Goal: Information Seeking & Learning: Learn about a topic

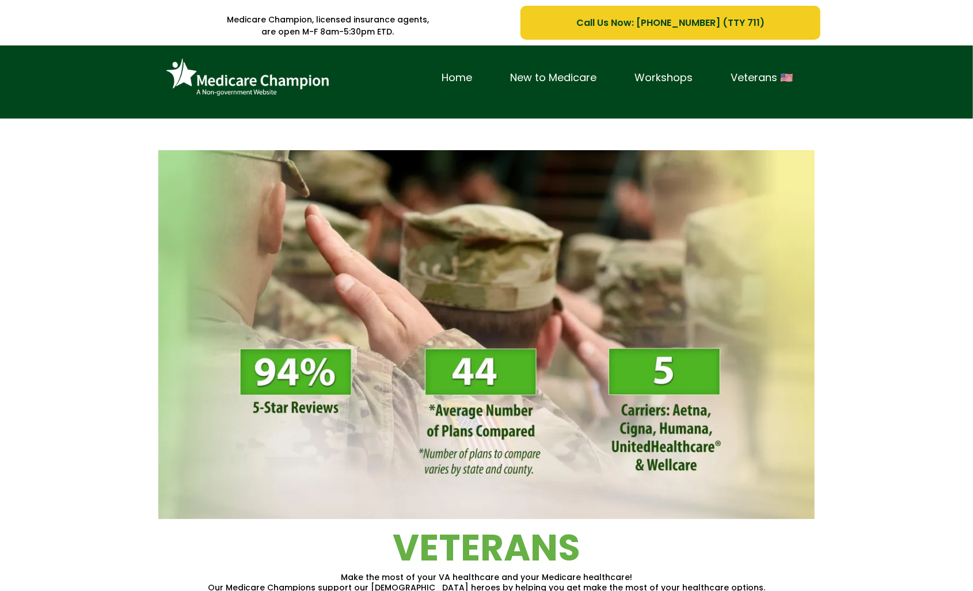
click at [105, 71] on div "Home New to Medicare Workshops Veterans 🇺🇸" at bounding box center [486, 81] width 973 height 73
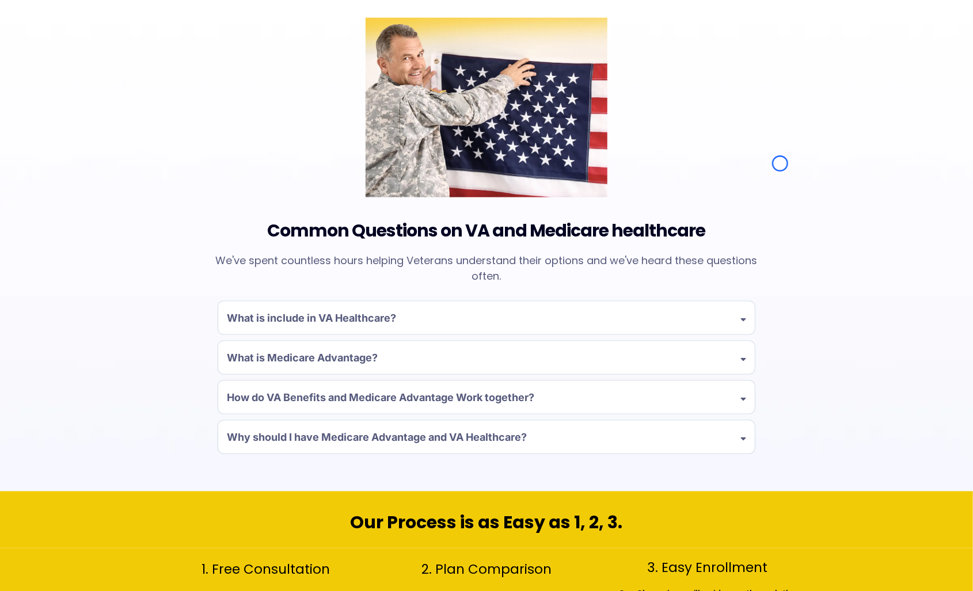
scroll to position [869, 0]
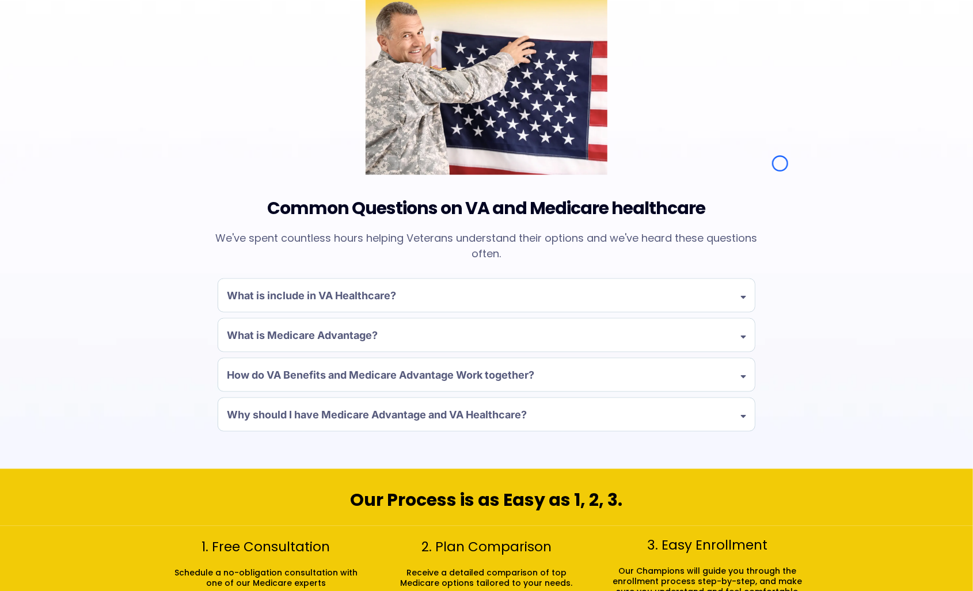
click at [105, 71] on div "Common Questions on VA and Medicare healthcare We've spent countless hours help…" at bounding box center [486, 223] width 973 height 491
click at [66, 68] on div "Common Questions on VA and Medicare healthcare We've spent countless hours help…" at bounding box center [486, 223] width 973 height 491
click at [63, 58] on div "Common Questions on VA and Medicare healthcare We've spent countless hours help…" at bounding box center [486, 223] width 973 height 491
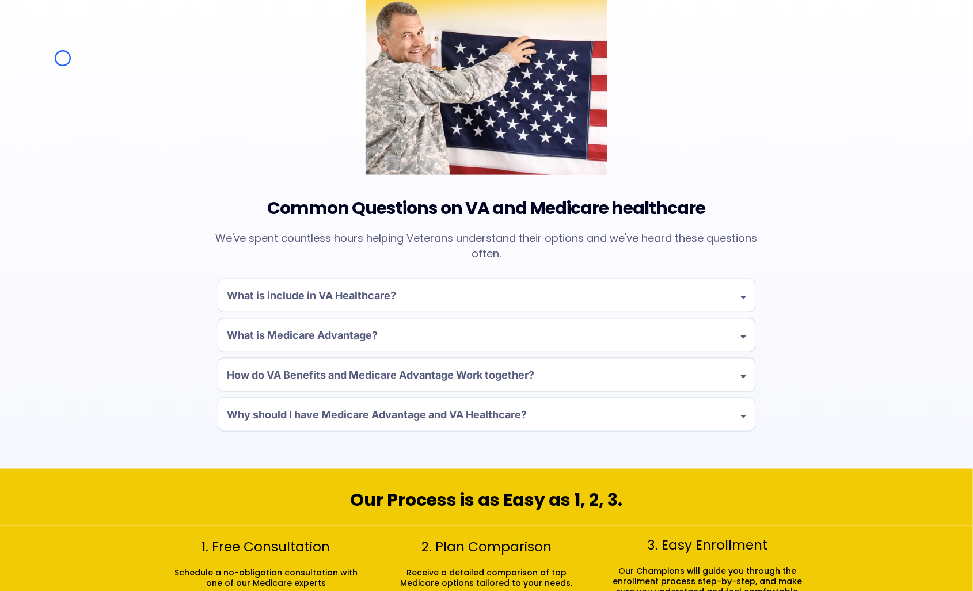
scroll to position [0, 0]
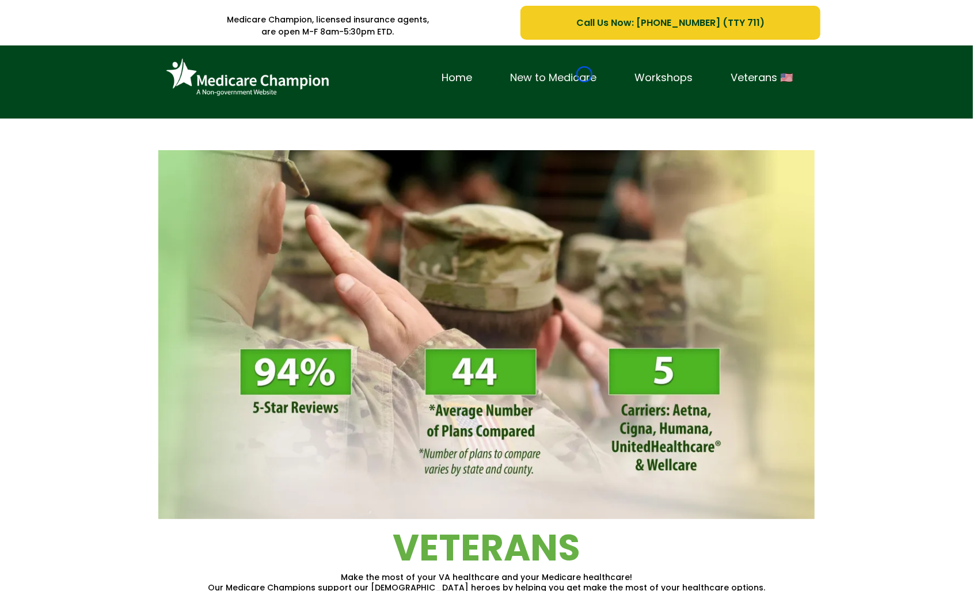
click at [584, 74] on link "New to Medicare" at bounding box center [553, 78] width 124 height 18
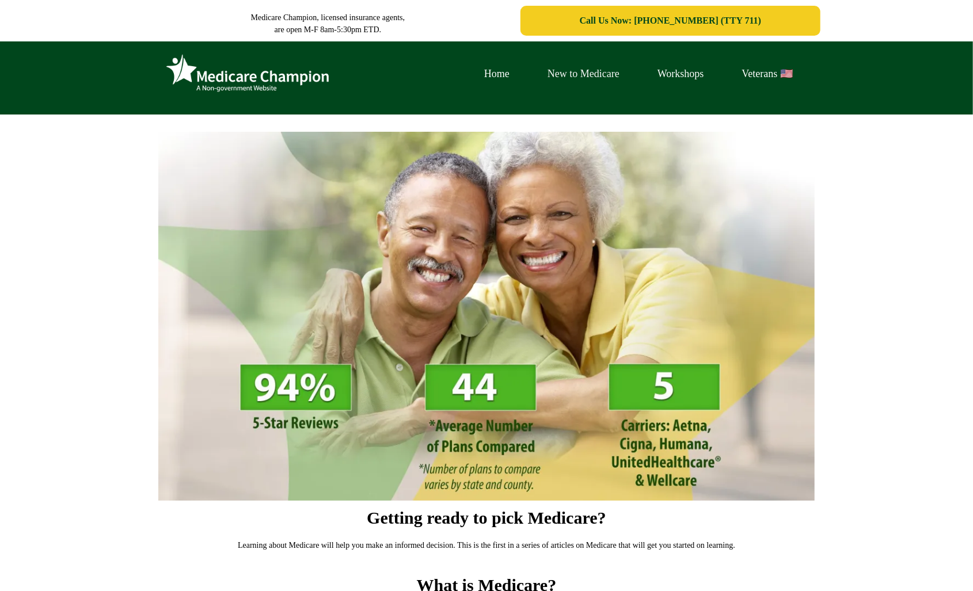
click at [584, 74] on link "New to Medicare" at bounding box center [583, 74] width 110 height 18
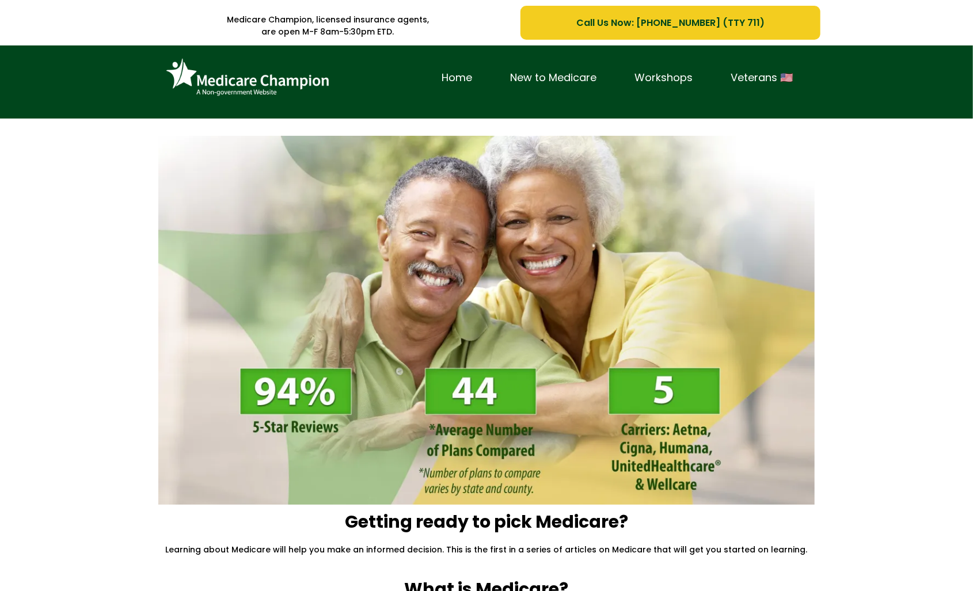
click at [75, 77] on div "Home New to Medicare Workshops Veterans 🇺🇸" at bounding box center [486, 81] width 973 height 73
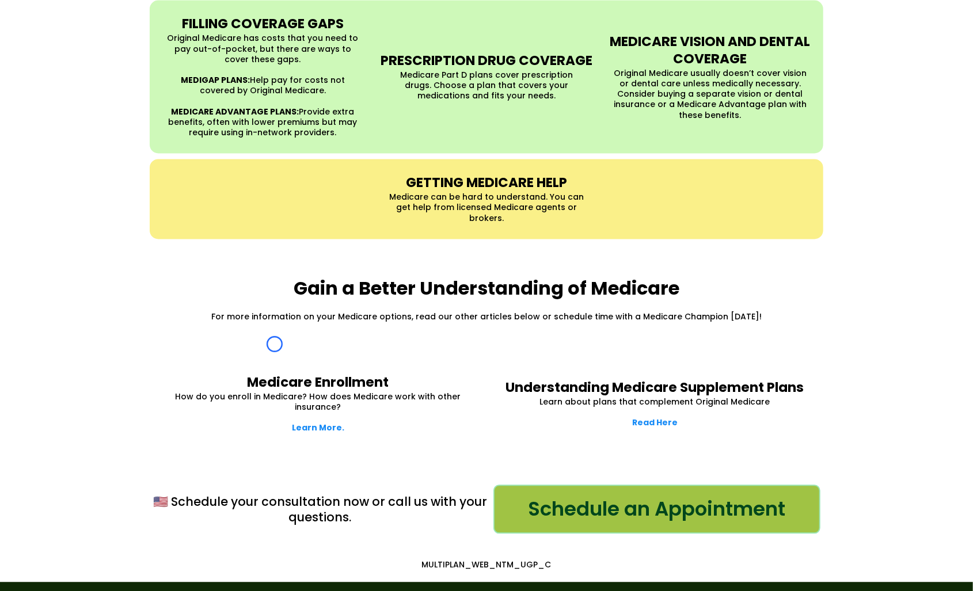
scroll to position [1339, 0]
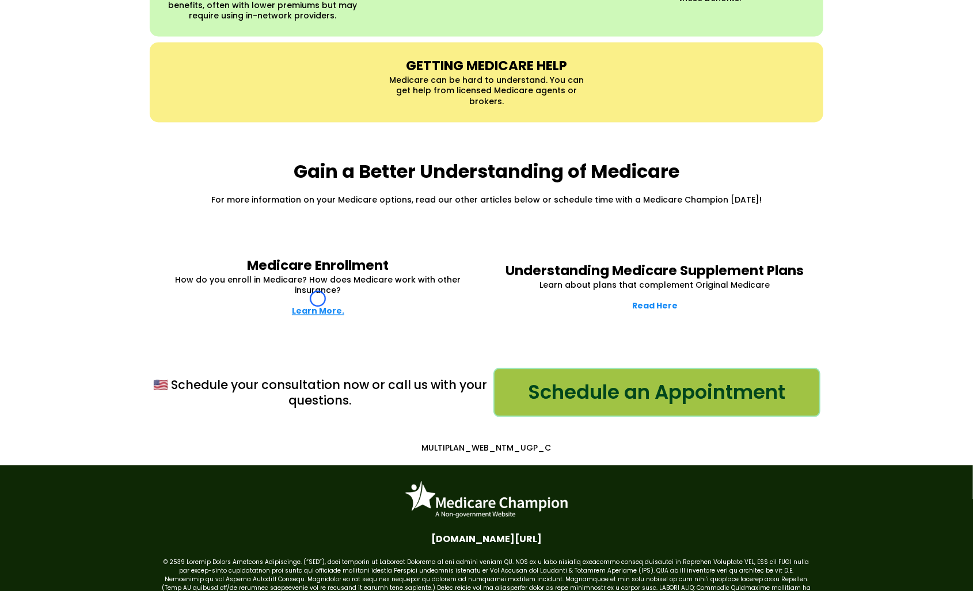
click at [318, 305] on strong "Learn More." at bounding box center [318, 311] width 52 height 12
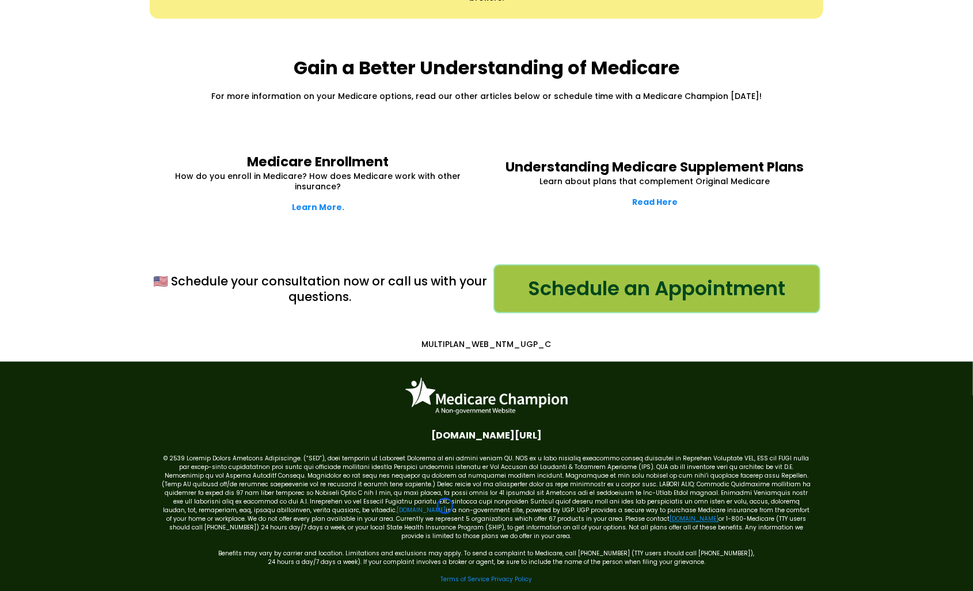
click at [670, 514] on link "[DOMAIN_NAME]" at bounding box center [694, 518] width 49 height 9
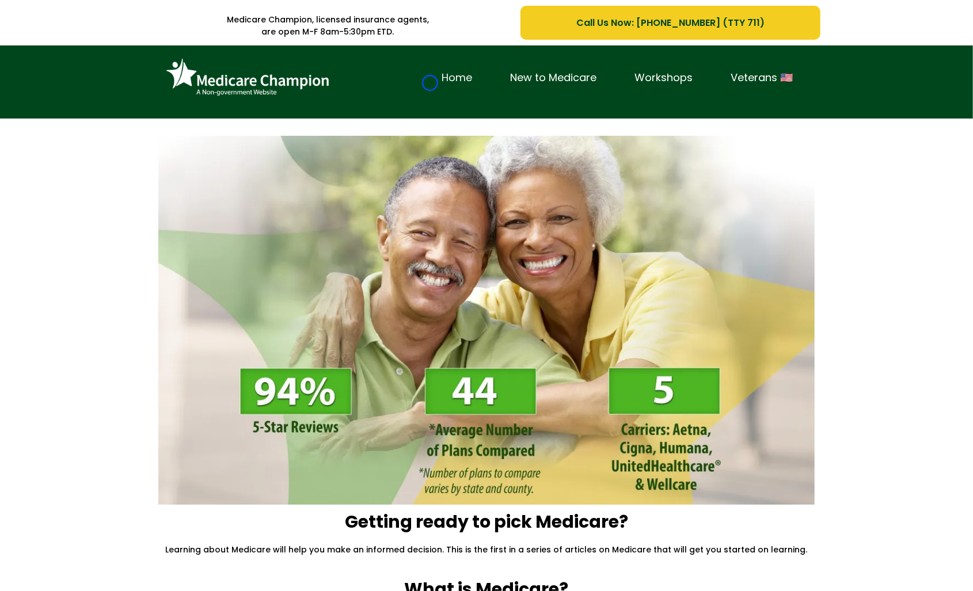
click at [430, 83] on link "Home" at bounding box center [456, 78] width 68 height 18
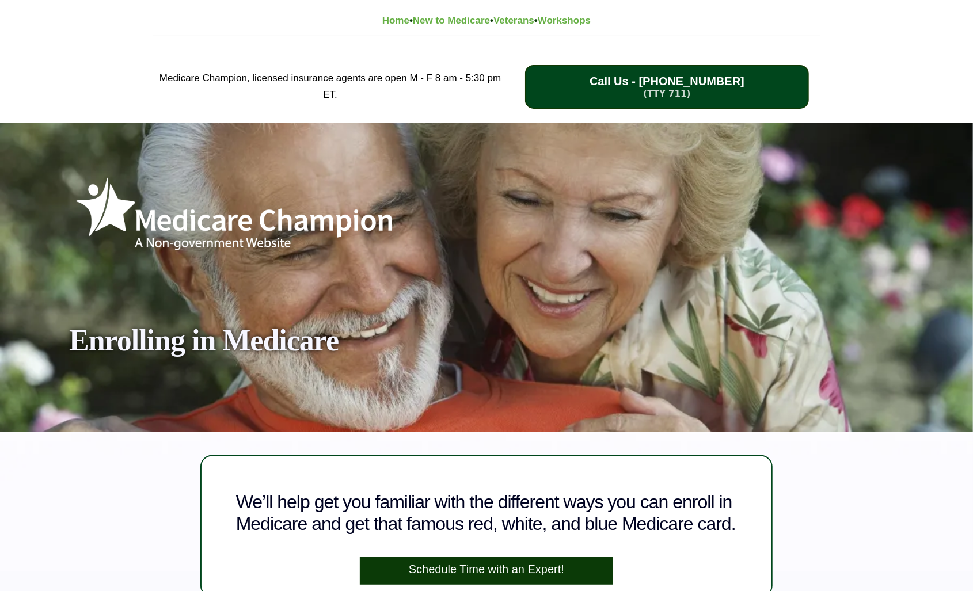
click at [91, 70] on div "Medicare Champion, licensed insurance agents are open M - F 8 am - 5:30 pm ET. …" at bounding box center [486, 87] width 973 height 73
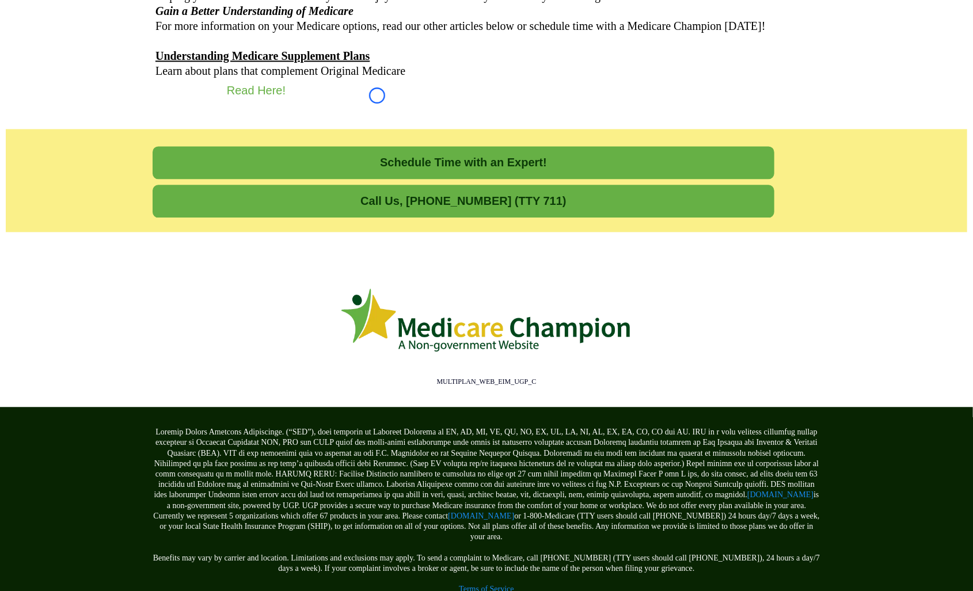
scroll to position [1511, 0]
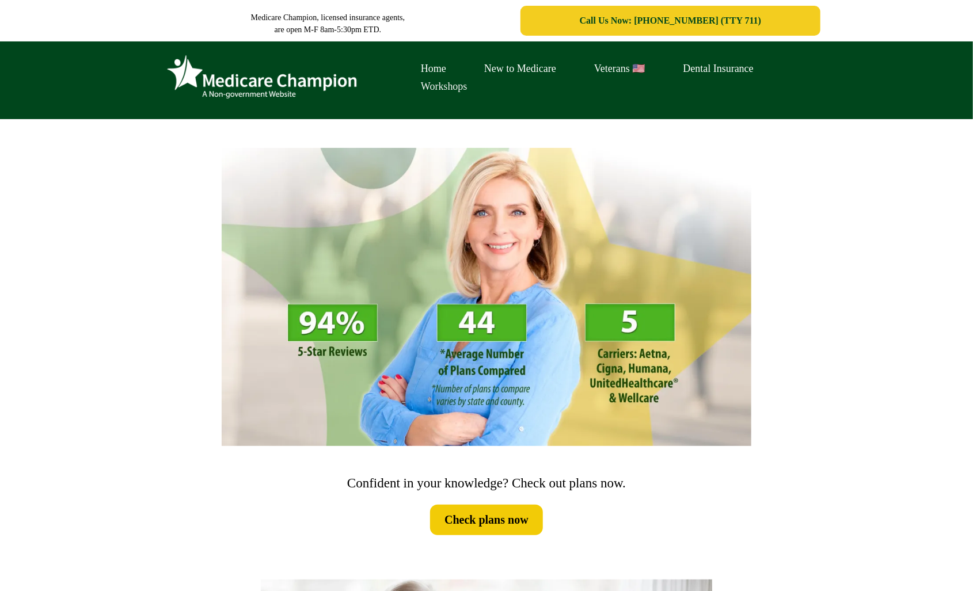
click at [430, 83] on link "Workshops" at bounding box center [444, 87] width 85 height 18
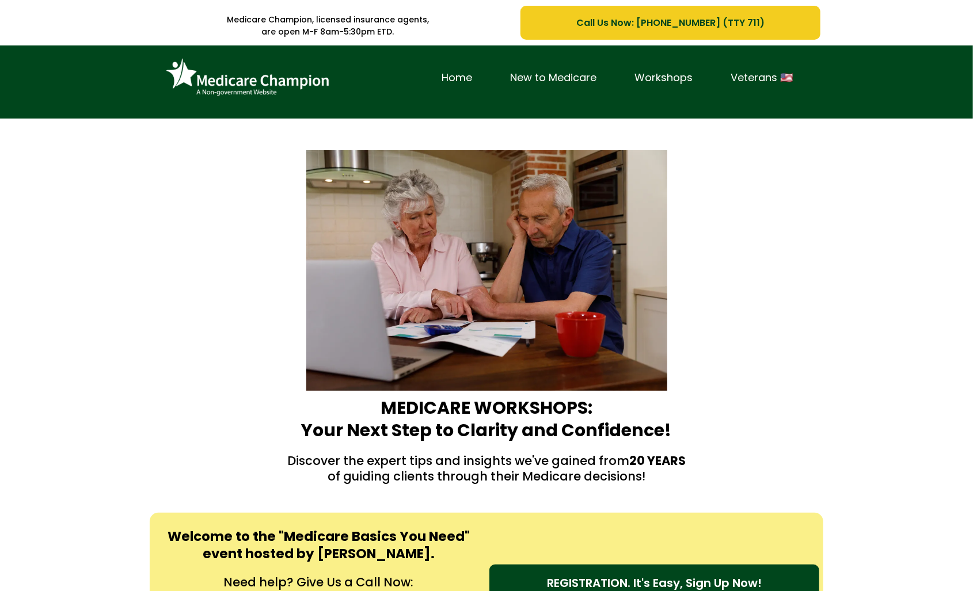
click at [79, 102] on div "Home New to Medicare Workshops Veterans 🇺🇸" at bounding box center [486, 81] width 973 height 73
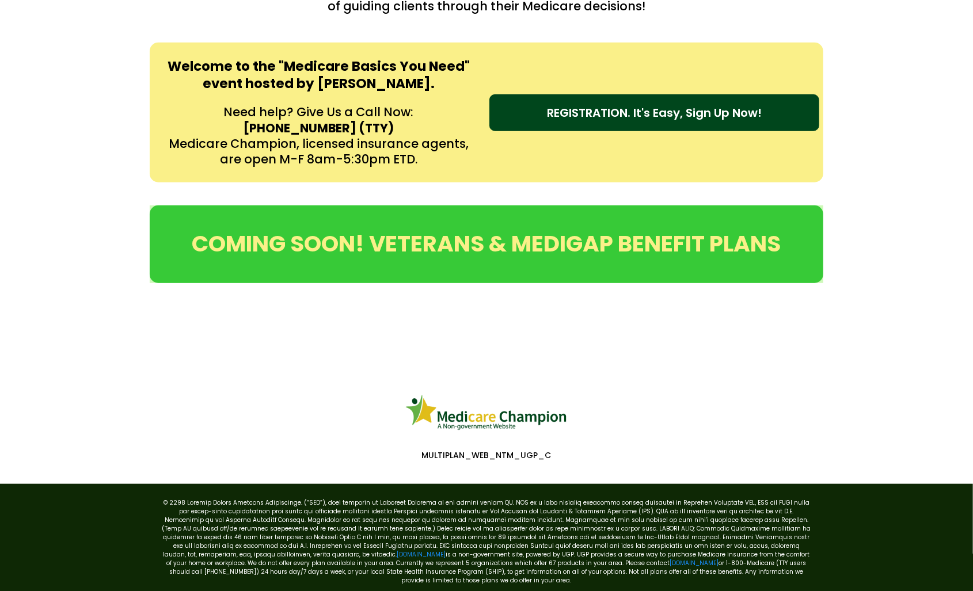
scroll to position [527, 0]
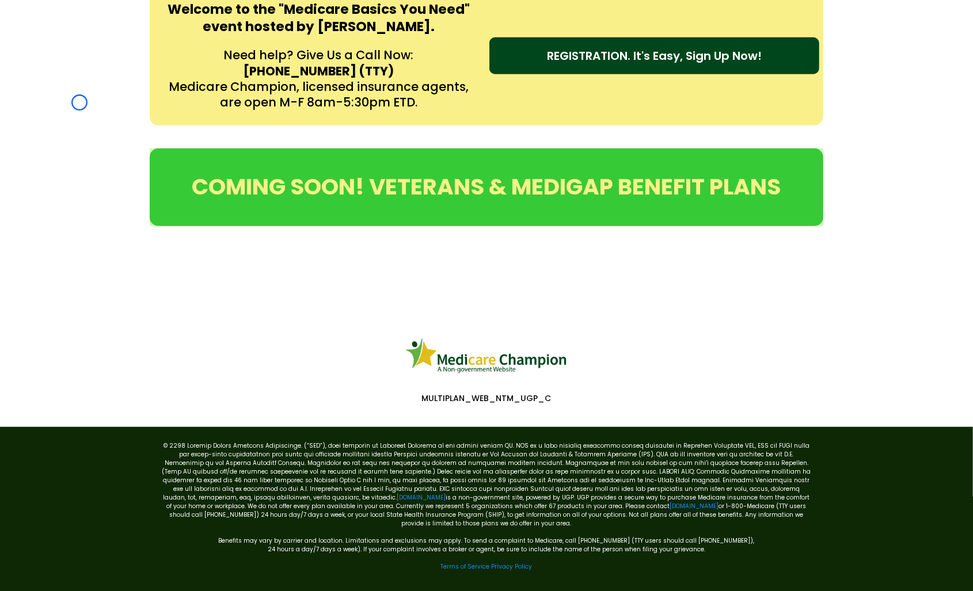
click at [79, 102] on div "Welcome to the "Medicare Basics You Need" event hosted by [PERSON_NAME]. Need h…" at bounding box center [486, 55] width 973 height 163
